Goal: Task Accomplishment & Management: Use online tool/utility

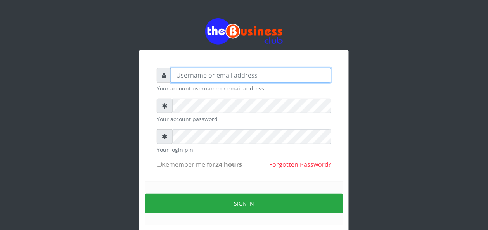
type input "BUZORSONIA"
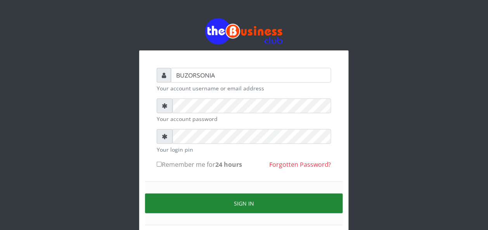
click at [255, 204] on button "Sign in" at bounding box center [244, 203] width 198 height 20
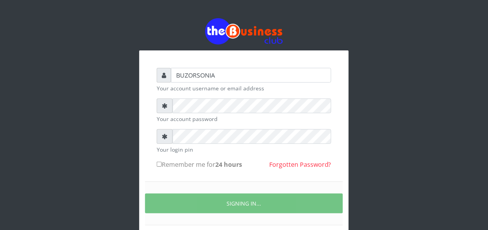
click at [484, 28] on div "BUZORSONIA Your account username or email address Your account password Your lo…" at bounding box center [244, 138] width 488 height 276
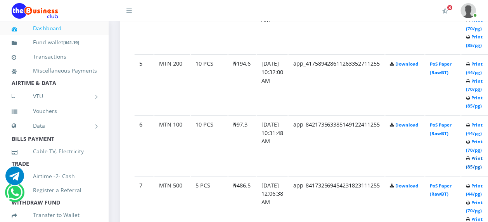
click at [483, 158] on link "Print (85/pg)" at bounding box center [474, 162] width 17 height 14
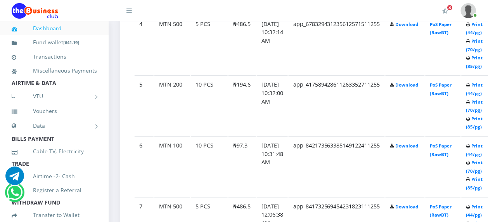
scroll to position [638, 0]
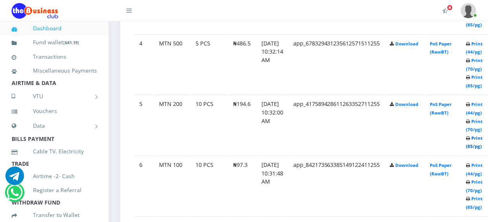
click at [483, 139] on link "Print (85/pg)" at bounding box center [474, 142] width 17 height 14
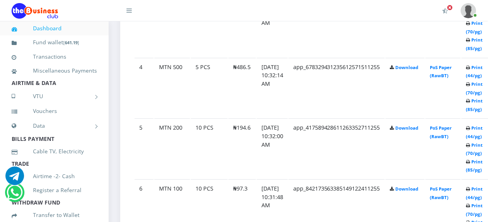
scroll to position [638, 0]
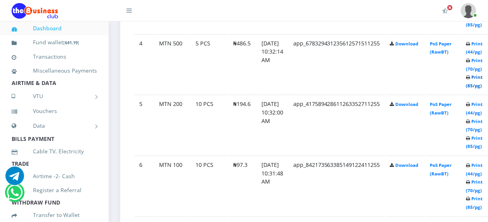
click at [483, 76] on link "Print (85/pg)" at bounding box center [474, 81] width 17 height 14
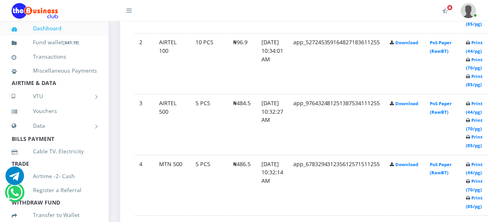
scroll to position [537, 0]
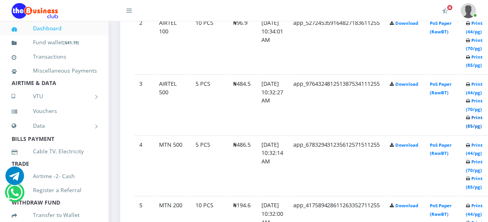
click at [483, 118] on link "Print (85/pg)" at bounding box center [474, 121] width 17 height 14
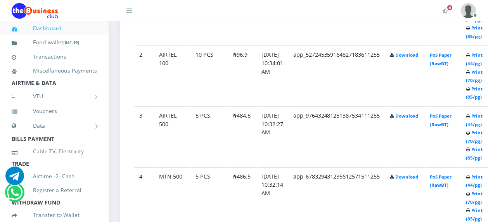
scroll to position [479, 0]
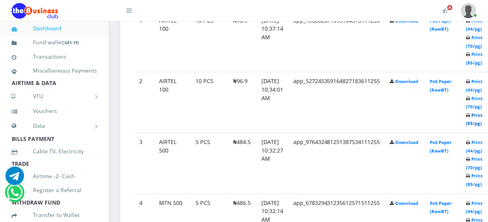
click at [483, 117] on link "Print (85/pg)" at bounding box center [474, 119] width 17 height 14
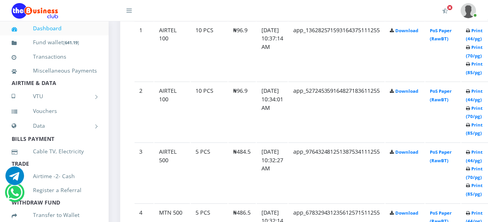
scroll to position [401, 0]
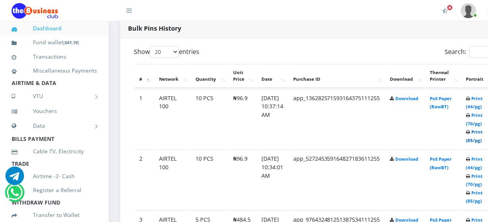
click at [483, 131] on link "Print (85/pg)" at bounding box center [474, 136] width 17 height 14
